Goal: Book appointment/travel/reservation

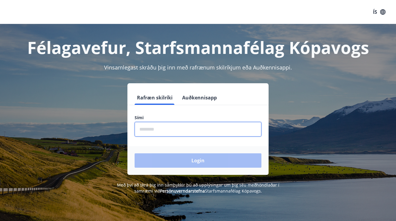
click at [208, 126] on input "phone" at bounding box center [198, 129] width 127 height 15
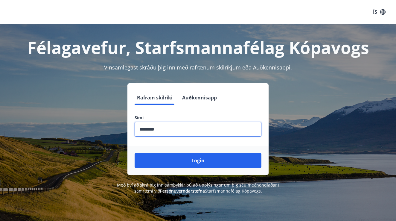
click at [198, 160] on button "Login" at bounding box center [198, 160] width 127 height 14
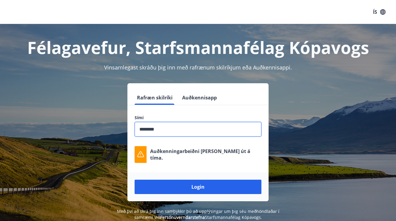
click at [198, 187] on button "Login" at bounding box center [198, 186] width 127 height 14
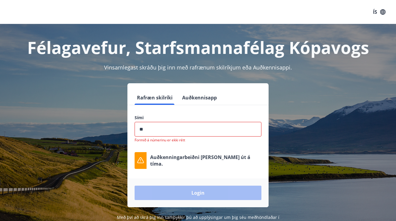
type input "*"
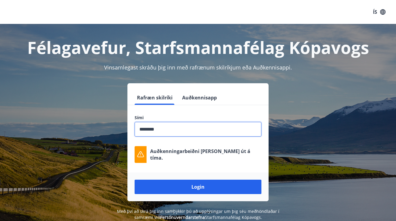
type input "********"
click at [198, 187] on button "Login" at bounding box center [198, 186] width 127 height 14
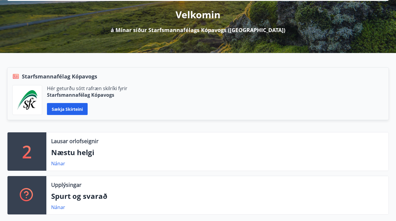
scroll to position [74, 0]
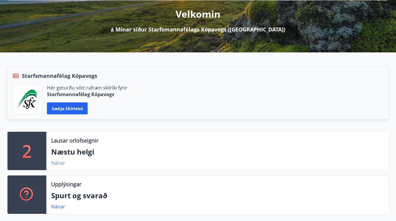
click at [57, 163] on link "Nánar" at bounding box center [58, 162] width 14 height 7
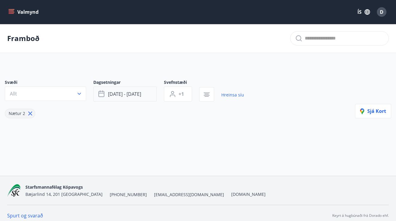
click at [114, 97] on button "[DATE] - [DATE]" at bounding box center [124, 93] width 63 height 15
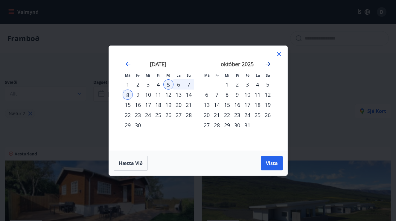
click at [266, 62] on icon "Move forward to switch to the next month." at bounding box center [267, 63] width 7 height 7
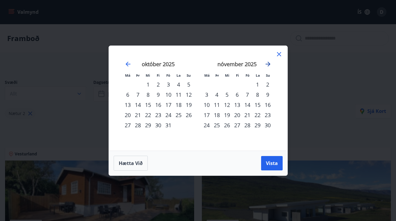
click at [266, 62] on icon "Move forward to switch to the next month." at bounding box center [267, 63] width 7 height 7
click at [129, 64] on icon "Move backward to switch to the previous month." at bounding box center [127, 63] width 7 height 7
click at [269, 65] on icon "Move forward to switch to the next month." at bounding box center [267, 64] width 5 height 5
click at [126, 64] on icon "Move backward to switch to the previous month." at bounding box center [127, 63] width 7 height 7
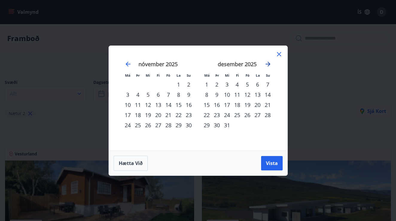
click at [265, 66] on icon "Move forward to switch to the next month." at bounding box center [267, 63] width 7 height 7
click at [267, 68] on div "janúar 2026" at bounding box center [236, 66] width 71 height 26
click at [267, 63] on icon "Move forward to switch to the next month." at bounding box center [267, 63] width 7 height 7
click at [129, 62] on icon "Move backward to switch to the previous month." at bounding box center [127, 63] width 7 height 7
click at [139, 115] on div "23" at bounding box center [138, 115] width 10 height 10
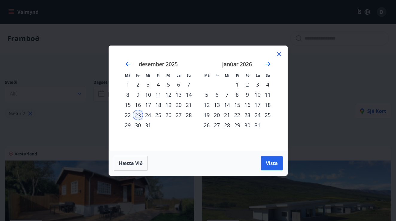
click at [161, 115] on div "25" at bounding box center [158, 115] width 10 height 10
click at [264, 164] on button "Vista" at bounding box center [272, 163] width 22 height 14
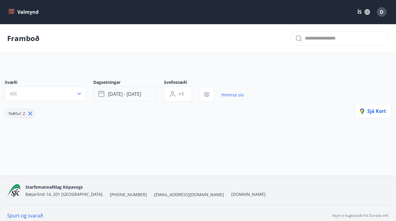
click at [124, 96] on span "[DATE] - [DATE]" at bounding box center [124, 94] width 33 height 7
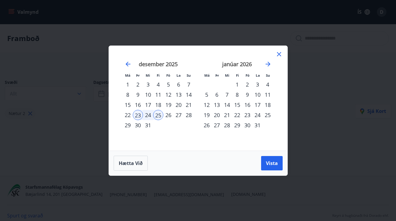
click at [128, 113] on div "22" at bounding box center [128, 115] width 10 height 10
click at [273, 165] on span "Vista" at bounding box center [272, 163] width 12 height 7
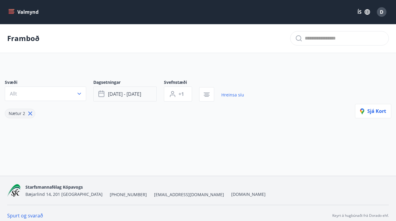
click at [131, 100] on button "[DATE] - [DATE]" at bounding box center [124, 93] width 63 height 15
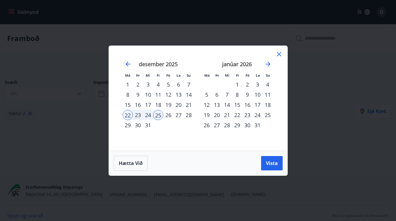
click at [129, 87] on div "1" at bounding box center [128, 84] width 10 height 10
click at [142, 125] on div "30" at bounding box center [138, 125] width 10 height 10
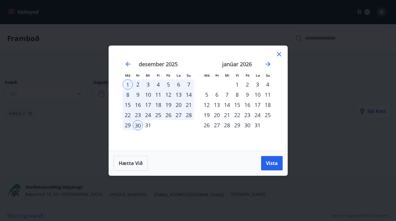
click at [144, 125] on div "31" at bounding box center [148, 125] width 10 height 10
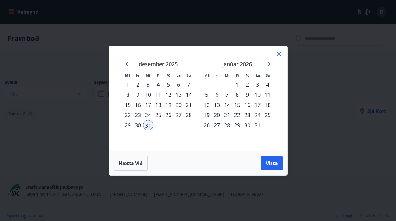
click at [130, 81] on div "1" at bounding box center [128, 84] width 10 height 10
click at [153, 127] on div "31" at bounding box center [148, 125] width 10 height 10
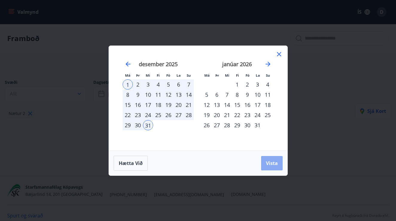
click at [270, 159] on button "Vista" at bounding box center [272, 163] width 22 height 14
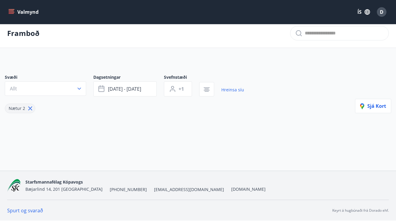
scroll to position [5, 0]
click at [177, 88] on button "+1" at bounding box center [178, 88] width 28 height 15
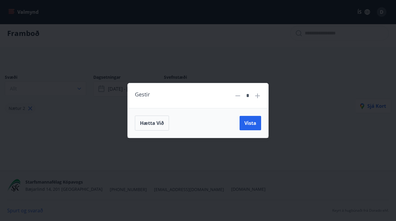
click at [256, 96] on icon at bounding box center [257, 95] width 7 height 7
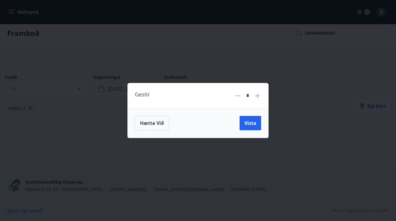
click at [256, 96] on icon at bounding box center [257, 95] width 7 height 7
click at [251, 117] on button "Vista" at bounding box center [250, 123] width 22 height 14
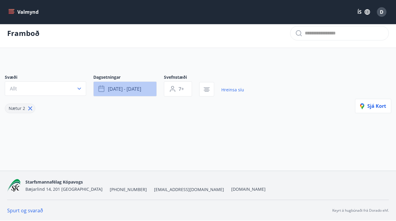
click at [127, 92] on span "[DATE] - [DATE]" at bounding box center [124, 88] width 33 height 7
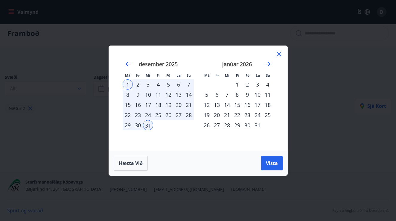
click at [254, 126] on div "31" at bounding box center [257, 125] width 10 height 10
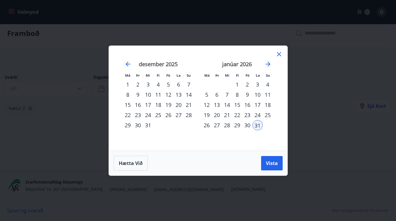
click at [126, 83] on div "1" at bounding box center [128, 84] width 10 height 10
click at [257, 125] on div "31" at bounding box center [257, 125] width 10 height 10
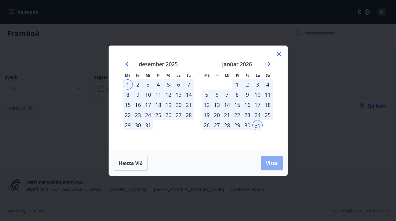
click at [281, 164] on button "Vista" at bounding box center [272, 163] width 22 height 14
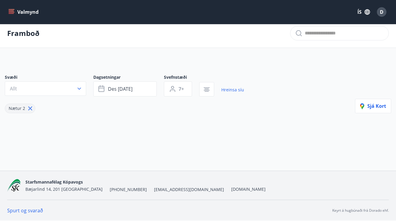
click at [32, 107] on icon at bounding box center [30, 108] width 7 height 7
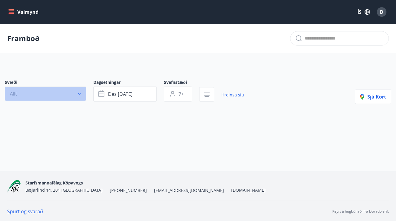
click at [42, 89] on button "Allt" at bounding box center [45, 93] width 81 height 14
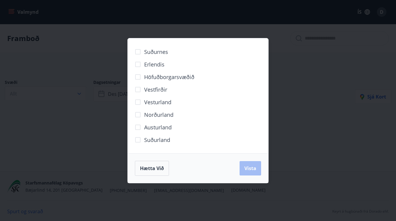
click at [163, 50] on span "Suðurnes" at bounding box center [156, 52] width 24 height 8
click at [258, 169] on button "Vista" at bounding box center [250, 168] width 22 height 14
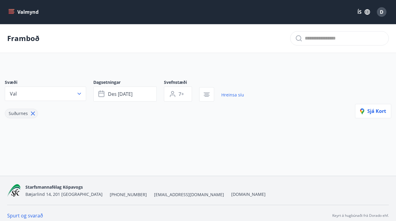
click at [32, 116] on icon at bounding box center [33, 113] width 7 height 7
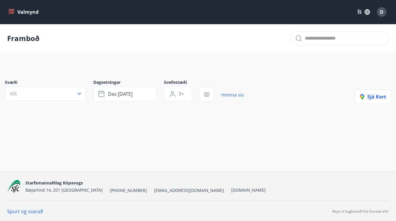
click at [15, 12] on button "Valmynd" at bounding box center [24, 12] width 34 height 11
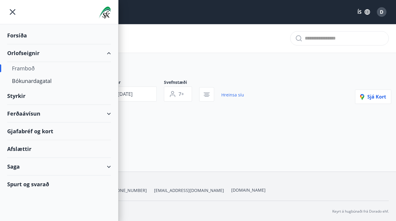
click at [31, 69] on div "Framboð" at bounding box center [59, 68] width 94 height 13
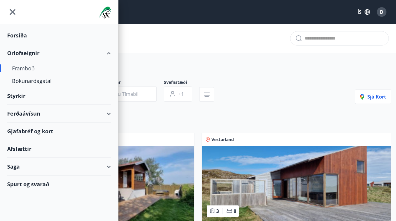
click at [237, 52] on div "Framboð" at bounding box center [198, 38] width 396 height 29
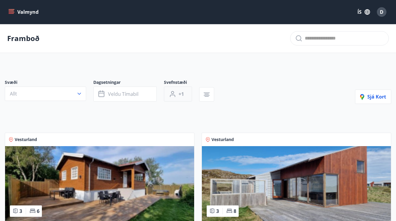
click at [181, 90] on button "+1" at bounding box center [178, 93] width 28 height 15
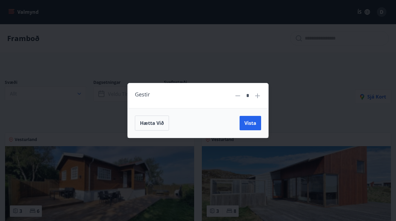
click at [251, 91] on input "*" at bounding box center [248, 95] width 8 height 10
click at [251, 94] on input "*" at bounding box center [248, 95] width 8 height 10
click at [252, 94] on div "*" at bounding box center [247, 95] width 13 height 10
click at [261, 96] on div "Gestir *" at bounding box center [198, 95] width 141 height 25
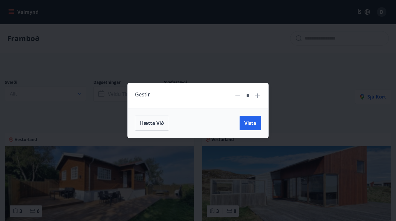
click at [258, 94] on icon at bounding box center [257, 95] width 5 height 5
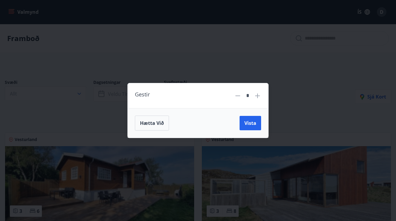
click at [258, 94] on icon at bounding box center [257, 95] width 5 height 5
click at [250, 128] on button "Vista" at bounding box center [250, 123] width 22 height 14
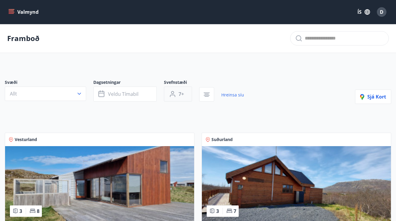
click at [186, 95] on button "7+" at bounding box center [178, 93] width 28 height 15
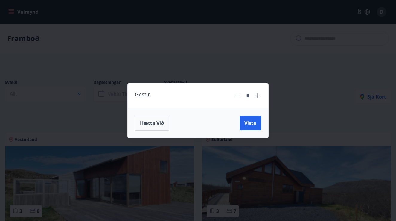
click at [237, 96] on icon at bounding box center [237, 95] width 7 height 7
type input "*"
click at [255, 122] on span "Vista" at bounding box center [250, 123] width 12 height 7
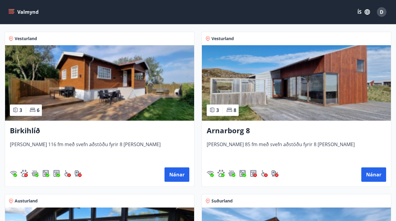
scroll to position [101, 0]
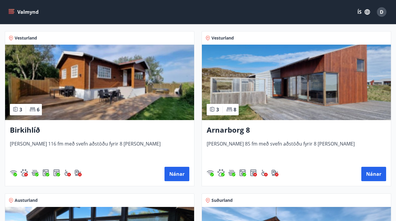
click at [29, 132] on h3 "Birkihlíð" at bounding box center [99, 130] width 179 height 11
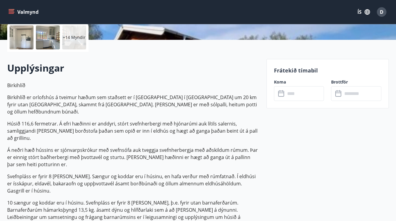
scroll to position [142, 0]
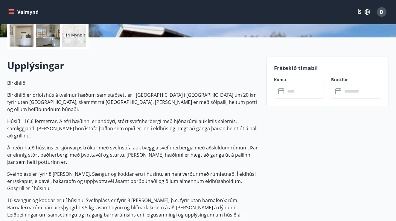
click at [299, 92] on input "text" at bounding box center [304, 91] width 39 height 15
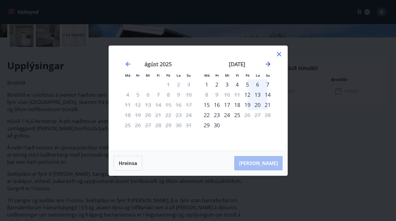
click at [268, 66] on icon "Move forward to switch to the next month." at bounding box center [267, 64] width 5 height 5
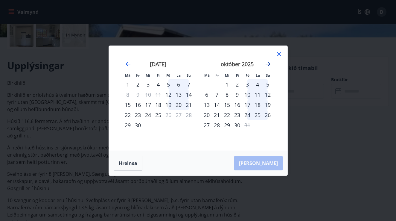
click at [268, 66] on icon "Move forward to switch to the next month." at bounding box center [267, 64] width 5 height 5
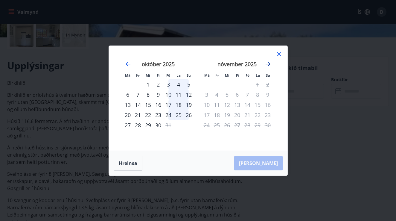
click at [265, 62] on icon "Move forward to switch to the next month." at bounding box center [267, 63] width 7 height 7
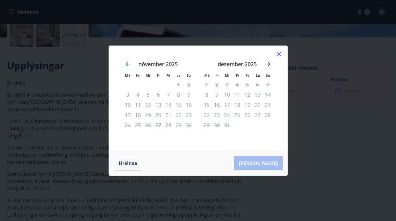
click at [268, 63] on icon "Move forward to switch to the next month." at bounding box center [267, 63] width 7 height 7
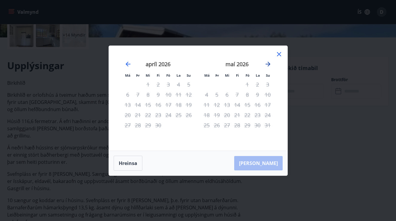
click at [268, 63] on icon "Move forward to switch to the next month." at bounding box center [267, 63] width 7 height 7
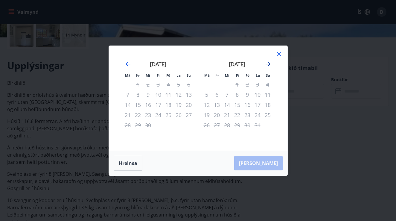
click at [267, 62] on icon "Move forward to switch to the next month." at bounding box center [267, 63] width 7 height 7
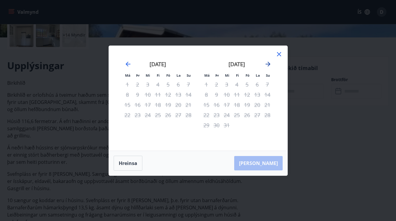
click at [267, 62] on icon "Move forward to switch to the next month." at bounding box center [267, 63] width 7 height 7
click at [266, 60] on icon "Move forward to switch to the next month." at bounding box center [267, 63] width 7 height 7
click at [265, 60] on div "[DATE] 1 2 3 4 5 6 7 8 9 10 11 12 13 14 15 16 17 18 19 20 21 22 23 24 25 26 27 …" at bounding box center [198, 98] width 164 height 90
click at [265, 60] on div "[DATE]" at bounding box center [236, 66] width 71 height 26
click at [267, 63] on icon "Move forward to switch to the next month." at bounding box center [267, 63] width 7 height 7
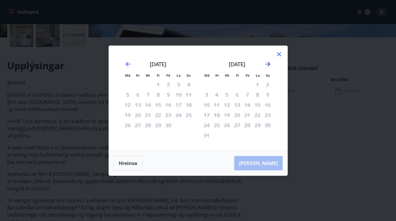
click at [267, 63] on icon "Move forward to switch to the next month." at bounding box center [267, 63] width 7 height 7
click at [132, 61] on div "[DATE]" at bounding box center [158, 66] width 71 height 26
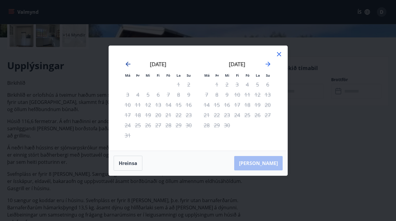
click at [129, 62] on icon "Move backward to switch to the previous month." at bounding box center [127, 63] width 7 height 7
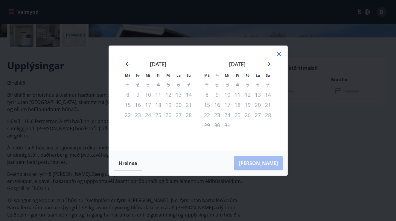
click at [129, 62] on icon "Move backward to switch to the previous month." at bounding box center [127, 63] width 7 height 7
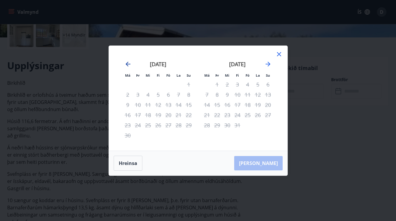
click at [129, 62] on icon "Move backward to switch to the previous month." at bounding box center [127, 63] width 7 height 7
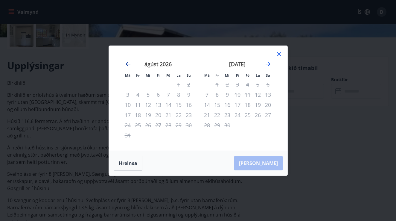
click at [129, 62] on icon "Move backward to switch to the previous month." at bounding box center [127, 63] width 7 height 7
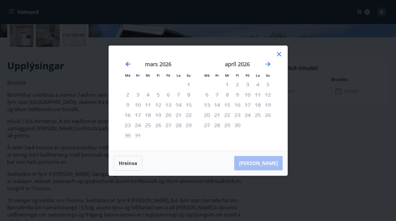
click at [129, 62] on icon "Move backward to switch to the previous month." at bounding box center [127, 63] width 7 height 7
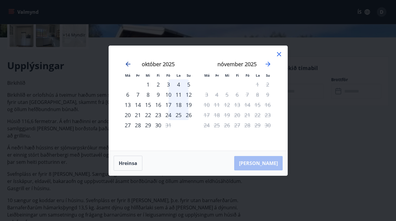
click at [129, 62] on icon "Move backward to switch to the previous month." at bounding box center [127, 63] width 7 height 7
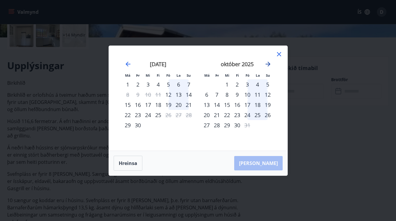
click at [267, 64] on icon "Move forward to switch to the next month." at bounding box center [267, 64] width 5 height 5
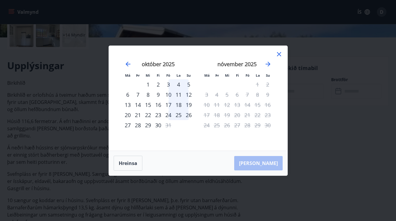
click at [280, 54] on icon at bounding box center [278, 54] width 7 height 7
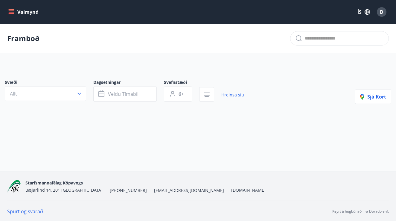
type input "*"
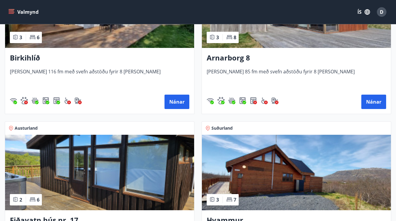
click at [300, 35] on img at bounding box center [296, 9] width 189 height 75
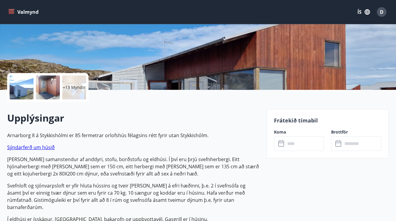
scroll to position [91, 0]
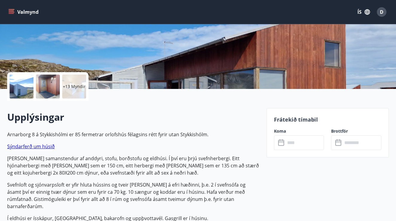
click at [301, 144] on input "text" at bounding box center [304, 142] width 39 height 15
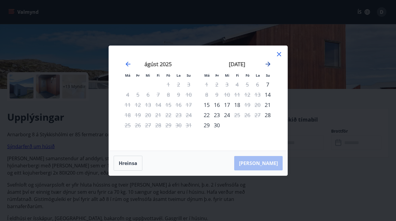
click at [266, 67] on icon "Move forward to switch to the next month." at bounding box center [267, 63] width 7 height 7
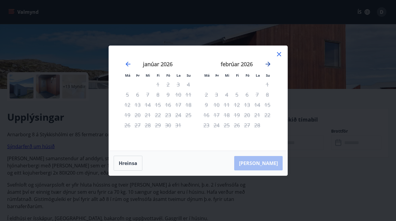
click at [266, 67] on icon "Move forward to switch to the next month." at bounding box center [267, 63] width 7 height 7
click at [286, 55] on div "Má Þr Mi Fi Fö La Su Má Þr Mi Fi Fö La Su [DATE] 1 2 3 4 5 6 7 8 9 10 11 12 13 …" at bounding box center [198, 98] width 178 height 105
click at [281, 56] on icon at bounding box center [279, 54] width 4 height 4
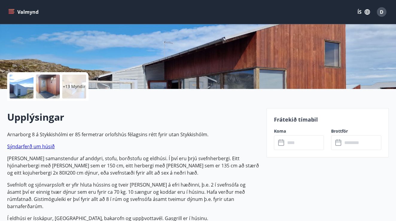
click at [34, 91] on div "+13 Myndir" at bounding box center [47, 86] width 81 height 29
click at [25, 91] on div at bounding box center [22, 86] width 24 height 24
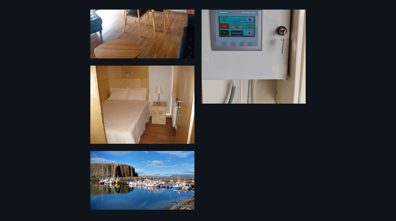
scroll to position [856, 0]
click at [154, 170] on img at bounding box center [142, 180] width 104 height 59
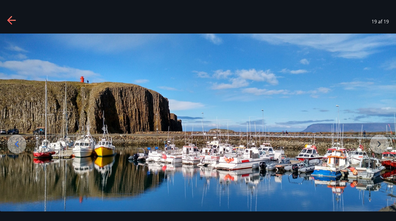
click at [295, 25] on div "19 af 19" at bounding box center [198, 22] width 396 height 24
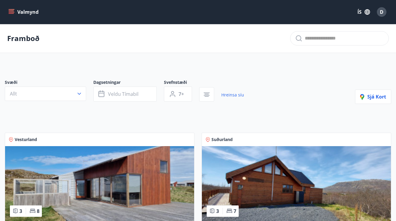
type input "*"
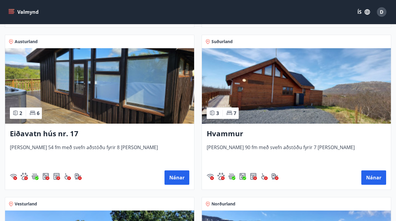
scroll to position [263, 0]
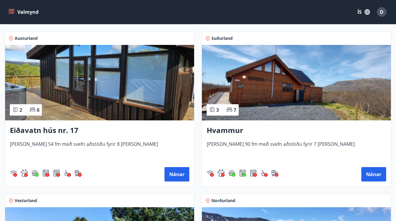
click at [128, 109] on img at bounding box center [99, 82] width 189 height 75
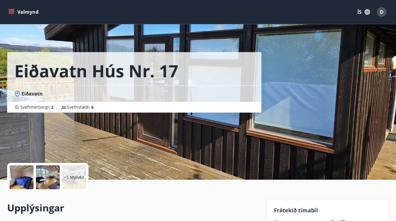
click at [20, 176] on div at bounding box center [22, 177] width 24 height 24
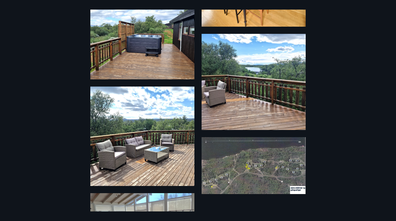
scroll to position [324, 0]
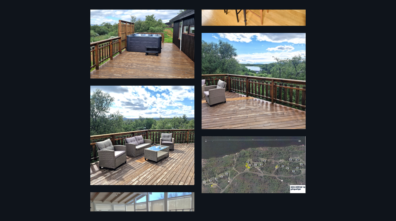
click at [148, 54] on img at bounding box center [142, 37] width 104 height 83
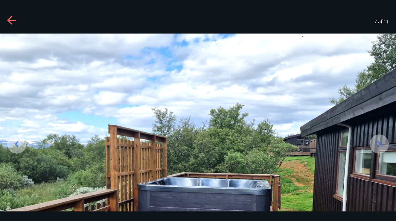
click at [376, 143] on icon at bounding box center [379, 144] width 10 height 10
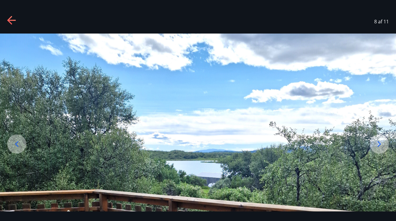
click at [375, 143] on icon at bounding box center [379, 144] width 10 height 10
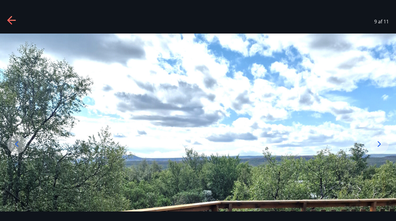
click at [21, 147] on icon at bounding box center [17, 144] width 10 height 10
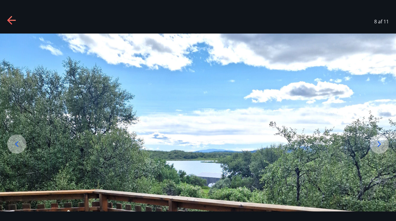
click at [376, 147] on icon at bounding box center [379, 144] width 10 height 10
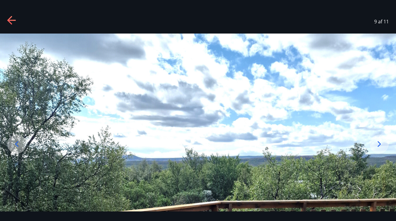
click at [376, 147] on icon at bounding box center [379, 144] width 10 height 10
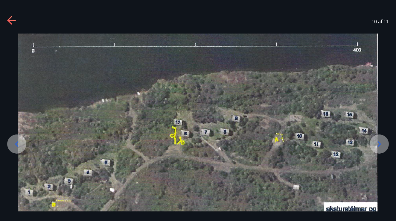
click at [383, 142] on icon at bounding box center [379, 144] width 10 height 10
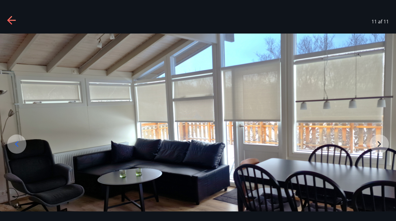
click at [383, 142] on img at bounding box center [198, 145] width 396 height 224
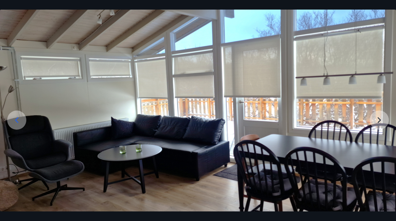
click at [383, 142] on img at bounding box center [198, 122] width 396 height 224
click at [373, 119] on img at bounding box center [198, 122] width 396 height 224
click at [376, 119] on img at bounding box center [198, 122] width 396 height 224
click at [380, 119] on img at bounding box center [198, 122] width 396 height 224
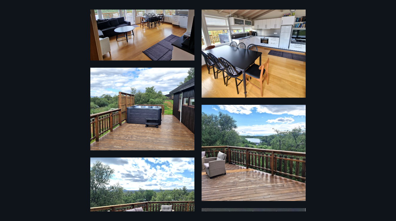
scroll to position [253, 0]
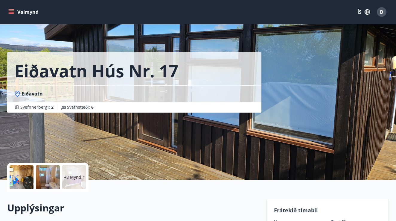
click at [68, 180] on div "+8 Myndir" at bounding box center [74, 177] width 24 height 24
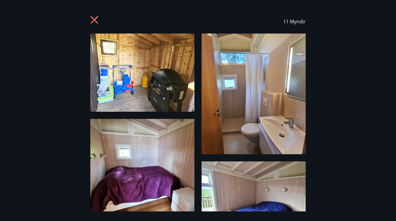
click at [80, 175] on div "11 Myndir" at bounding box center [198, 110] width 396 height 201
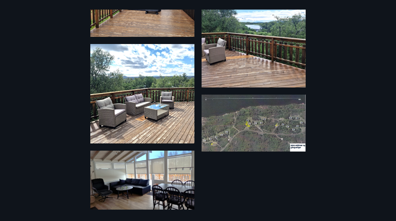
scroll to position [337, 0]
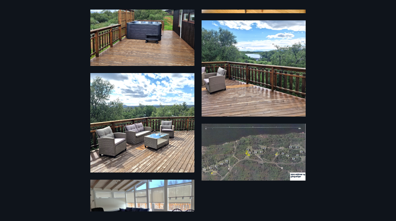
click at [46, 81] on div "11 Myndir" at bounding box center [198, 110] width 396 height 201
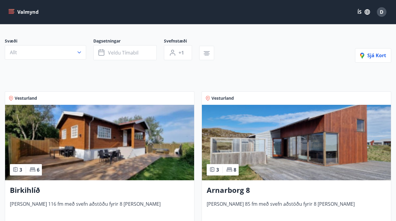
scroll to position [42, 0]
